Goal: Find specific page/section: Find specific page/section

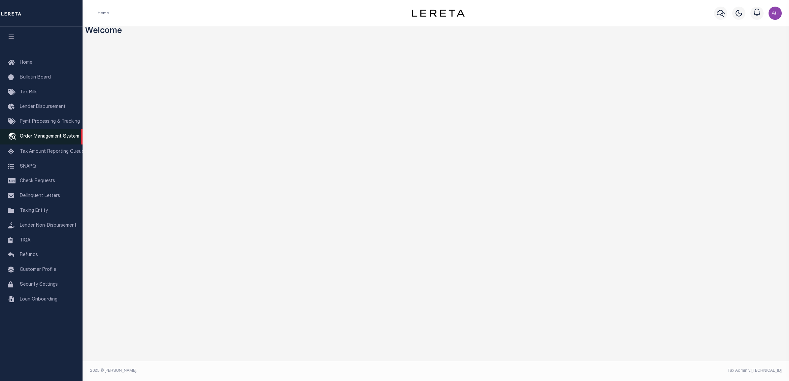
click at [48, 136] on span "Order Management System" at bounding box center [49, 136] width 59 height 5
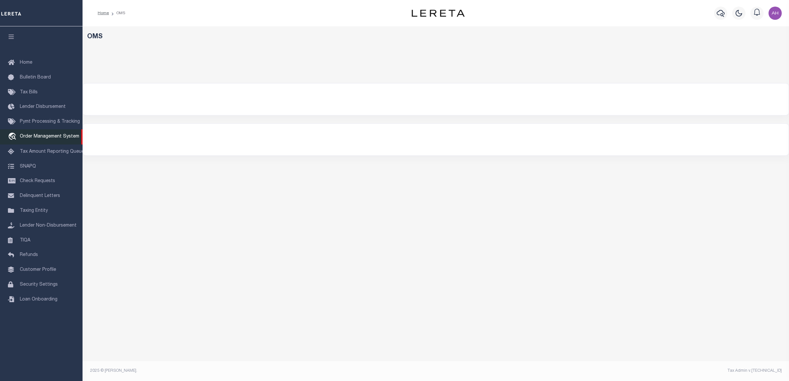
select select "200"
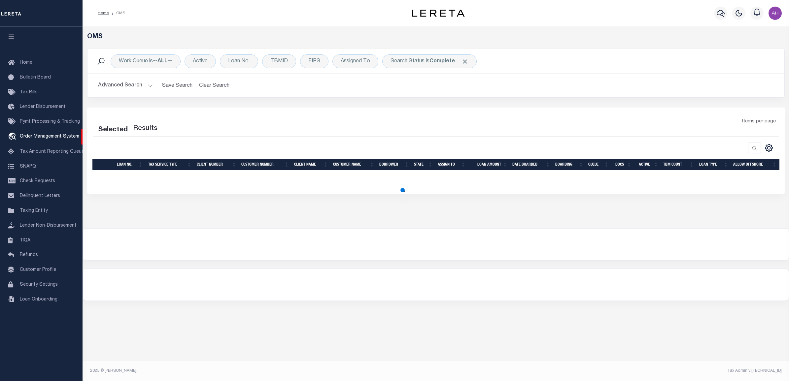
select select "200"
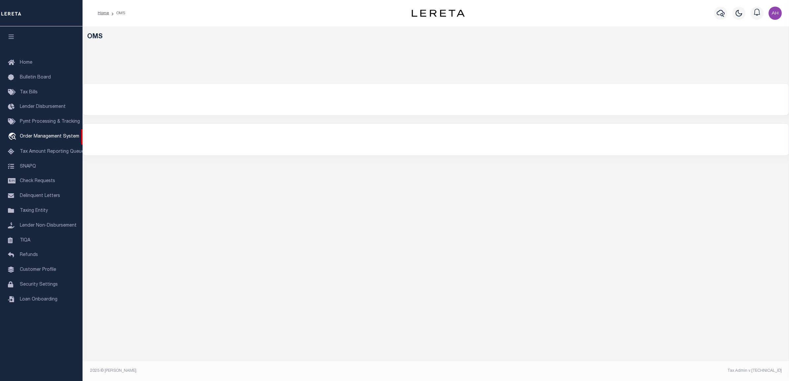
select select "200"
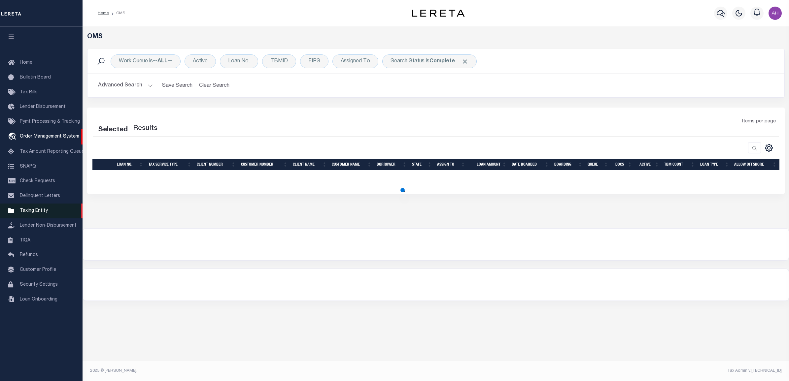
click at [43, 218] on link "Taxing Entity" at bounding box center [41, 211] width 82 height 15
select select "200"
